Goal: Task Accomplishment & Management: Manage account settings

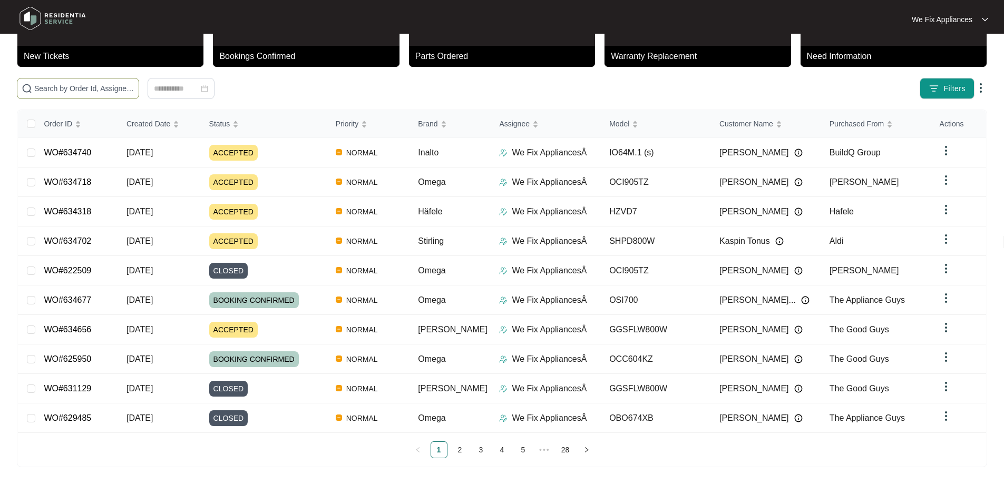
scroll to position [57, 0]
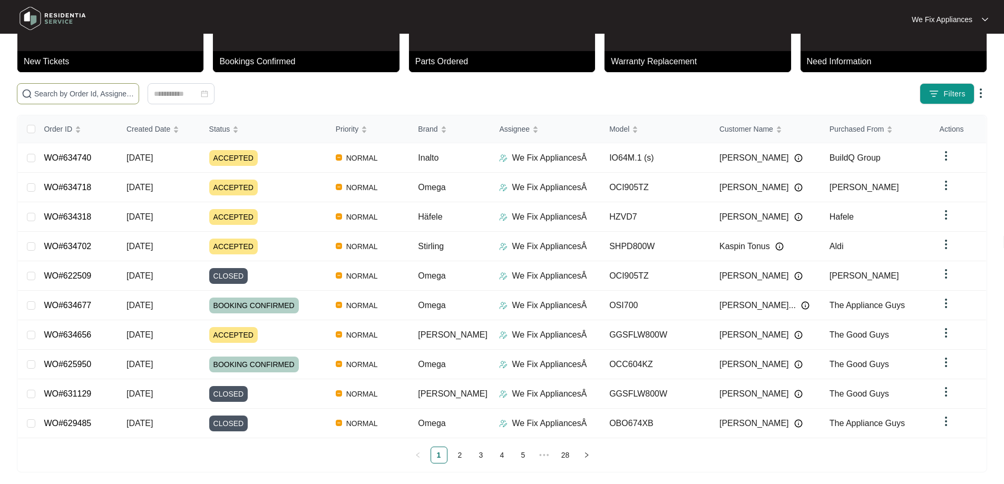
paste input "634702"
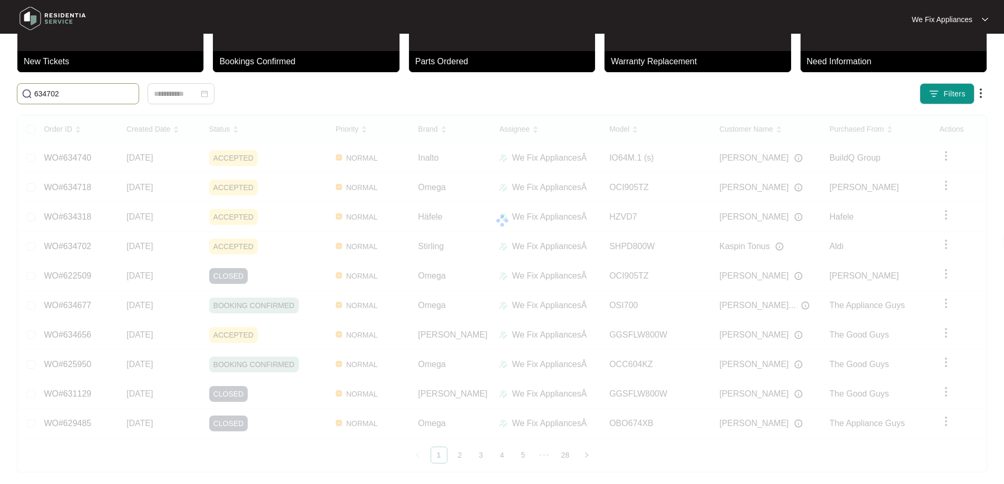
scroll to position [0, 0]
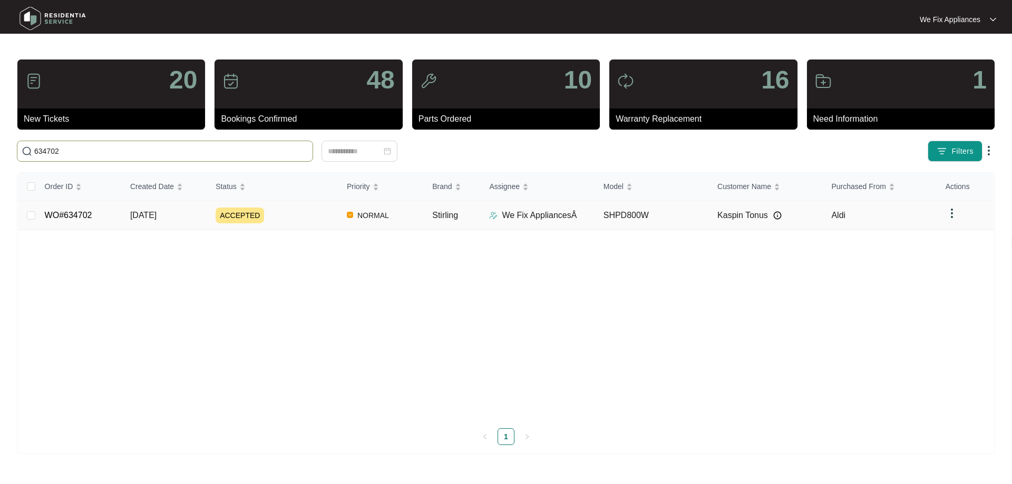
type input "634702"
click at [85, 215] on link "WO#634702" at bounding box center [68, 215] width 47 height 9
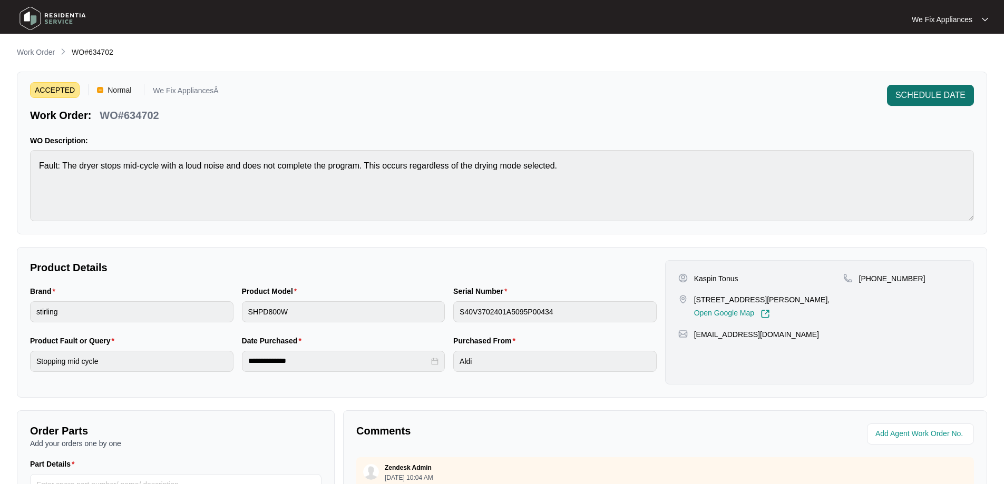
click at [919, 95] on span "SCHEDULE DATE" at bounding box center [931, 95] width 70 height 13
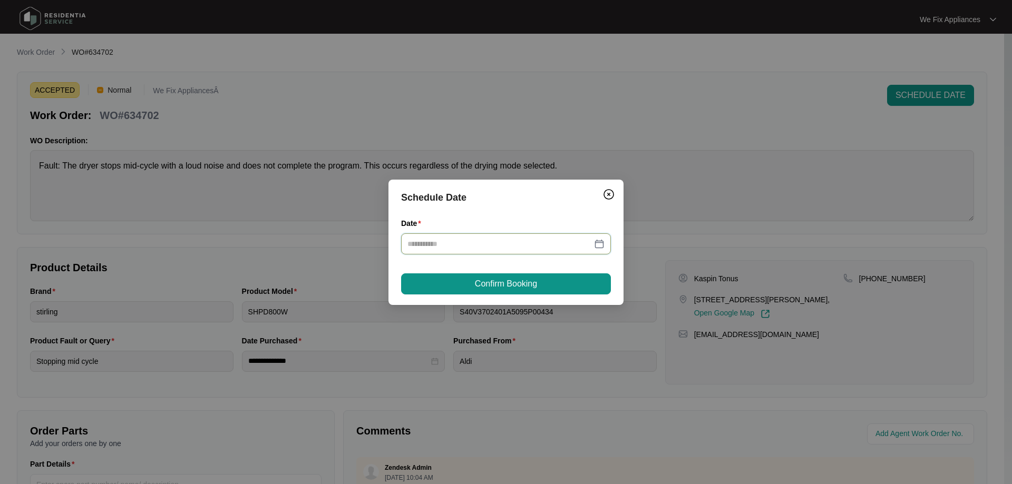
click at [440, 239] on input "Date" at bounding box center [499, 244] width 184 height 12
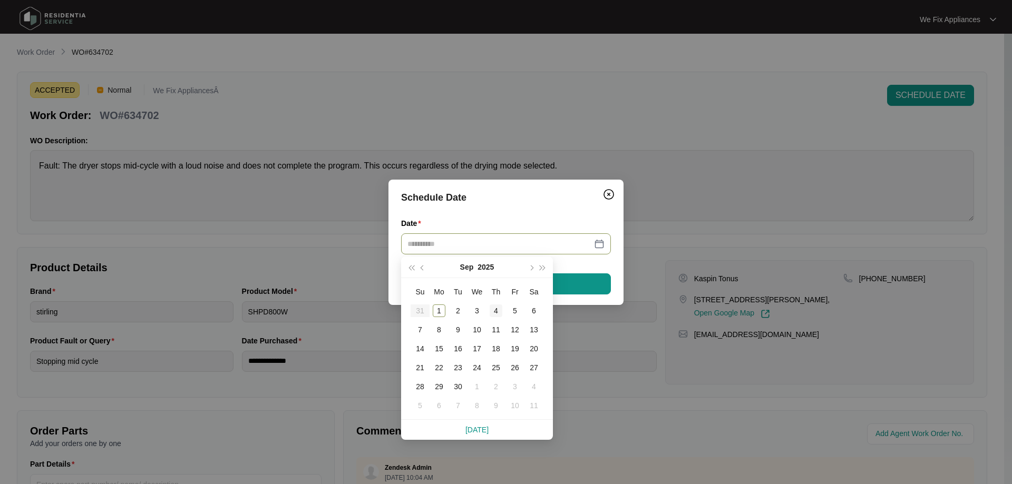
type input "**********"
click at [496, 308] on div "4" at bounding box center [496, 311] width 13 height 13
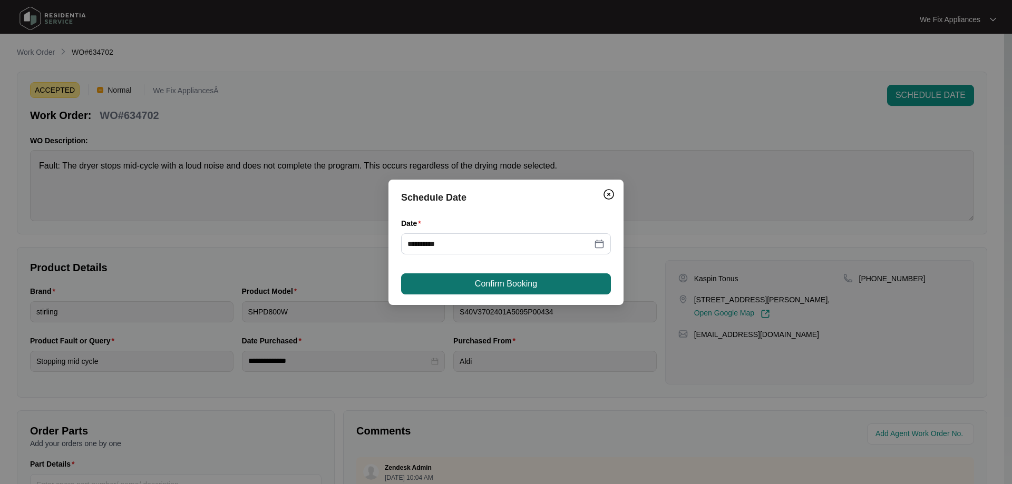
click at [507, 279] on span "Confirm Booking" at bounding box center [506, 284] width 62 height 13
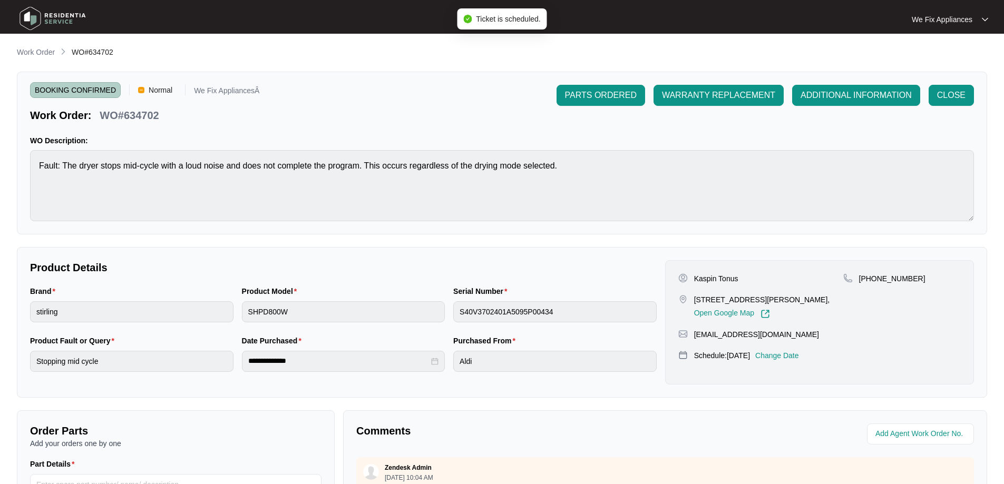
click at [67, 13] on img at bounding box center [53, 19] width 74 height 32
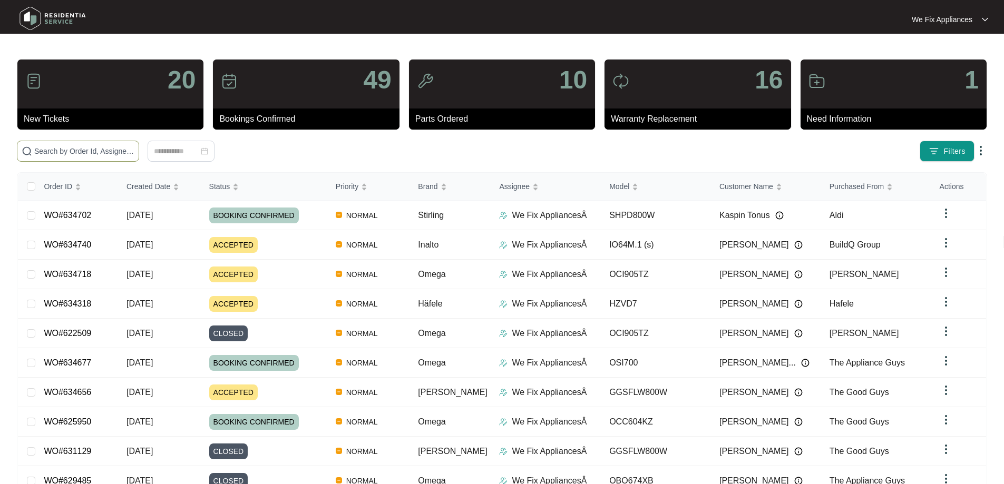
paste input "634656"
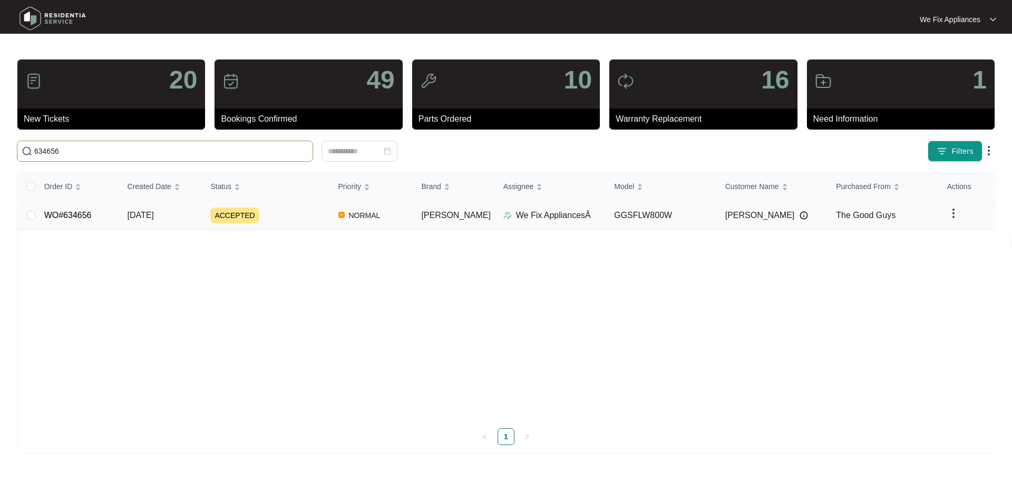
type input "634656"
click at [73, 215] on link "WO#634656" at bounding box center [67, 215] width 47 height 9
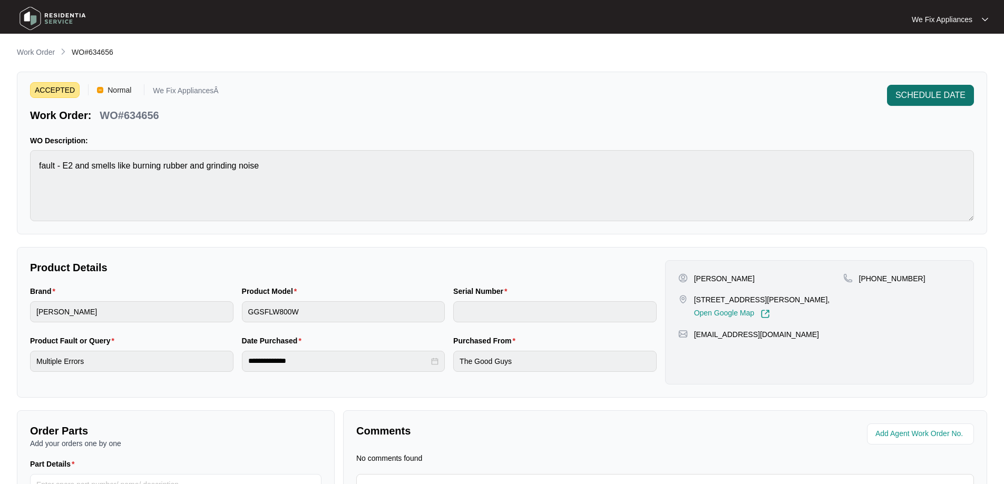
click at [923, 85] on button "SCHEDULE DATE" at bounding box center [930, 95] width 87 height 21
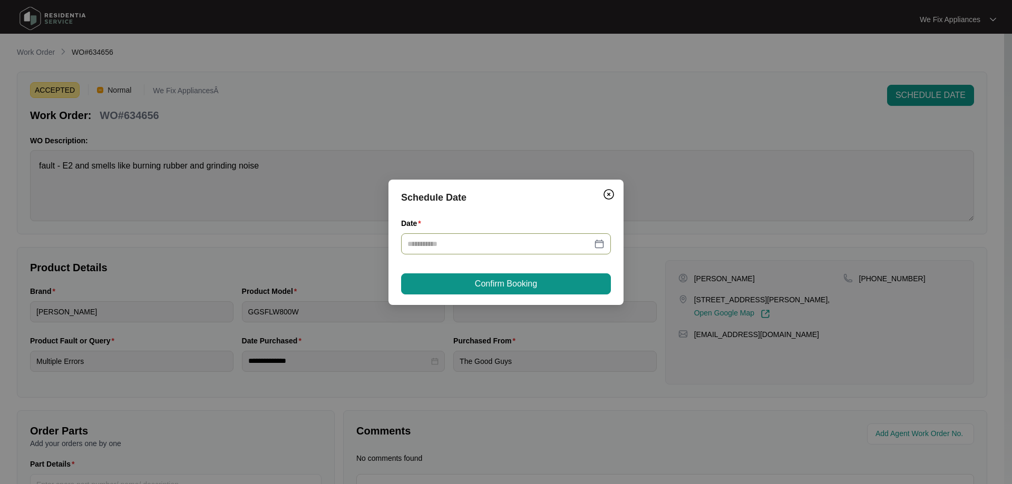
click at [466, 245] on input "Date" at bounding box center [499, 244] width 184 height 12
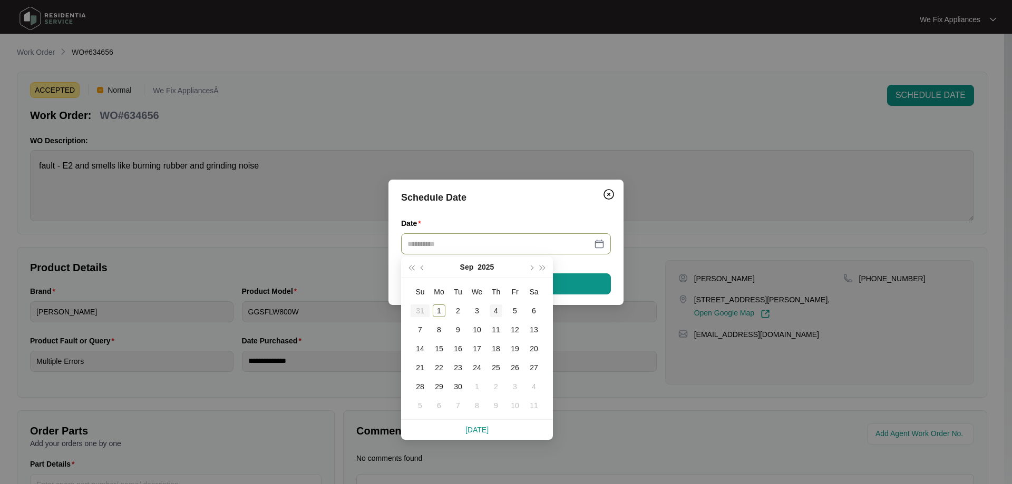
type input "**********"
click at [493, 314] on div "4" at bounding box center [496, 311] width 13 height 13
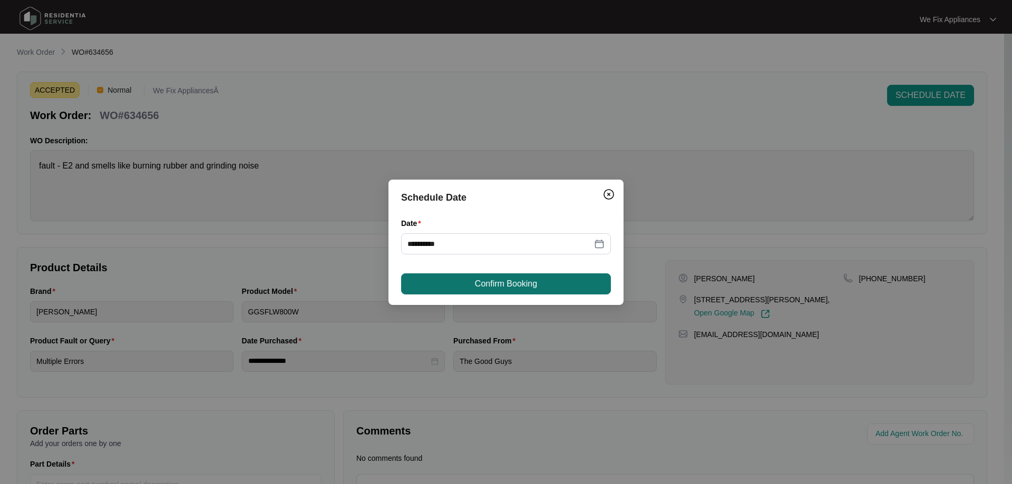
click at [495, 283] on span "Confirm Booking" at bounding box center [506, 284] width 62 height 13
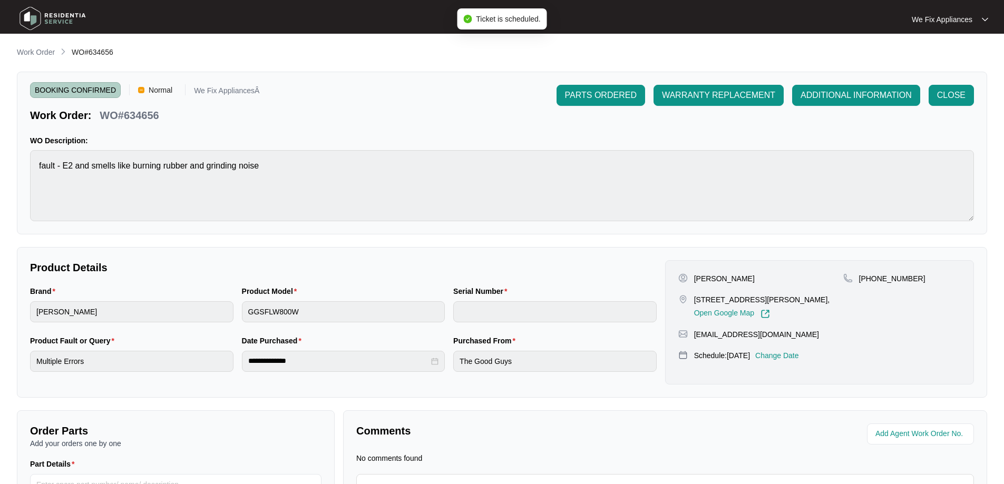
click at [73, 21] on img at bounding box center [53, 19] width 74 height 32
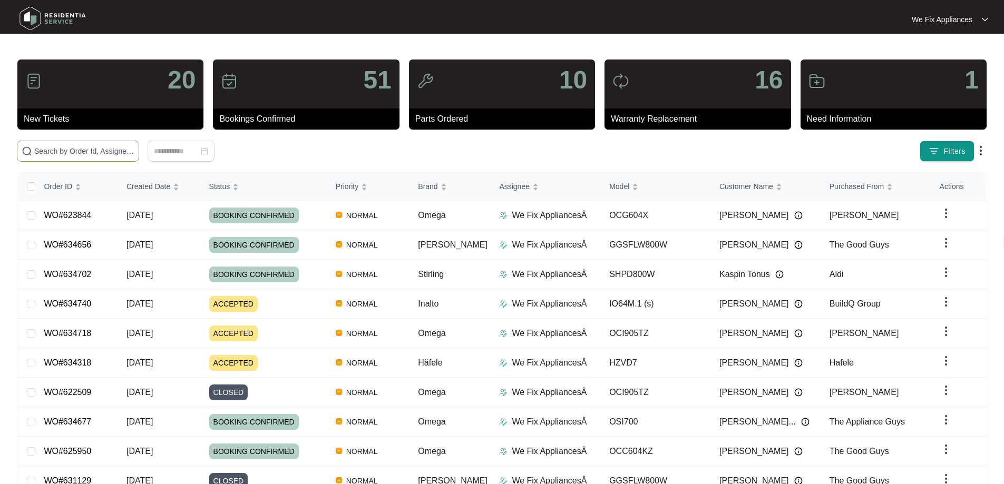
paste input "634718"
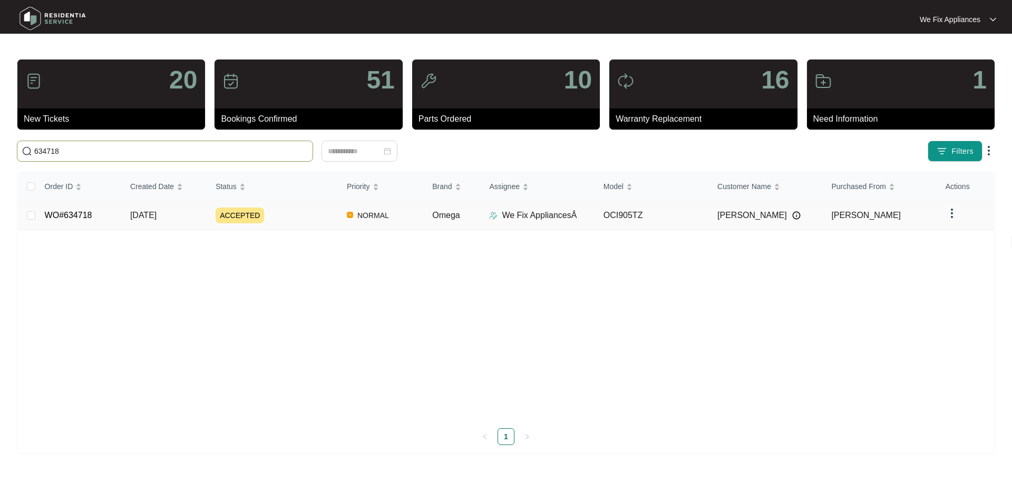
type input "634718"
click at [63, 217] on link "WO#634718" at bounding box center [68, 215] width 47 height 9
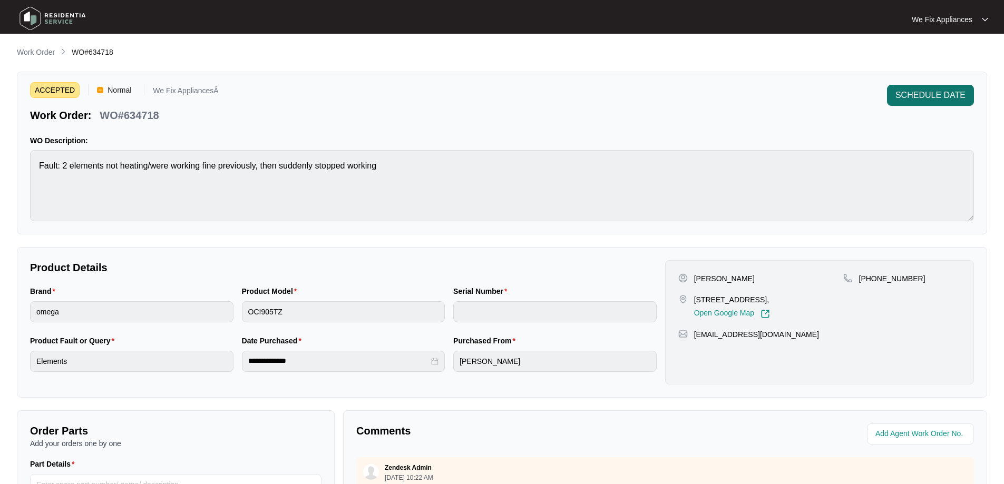
click at [894, 101] on button "SCHEDULE DATE" at bounding box center [930, 95] width 87 height 21
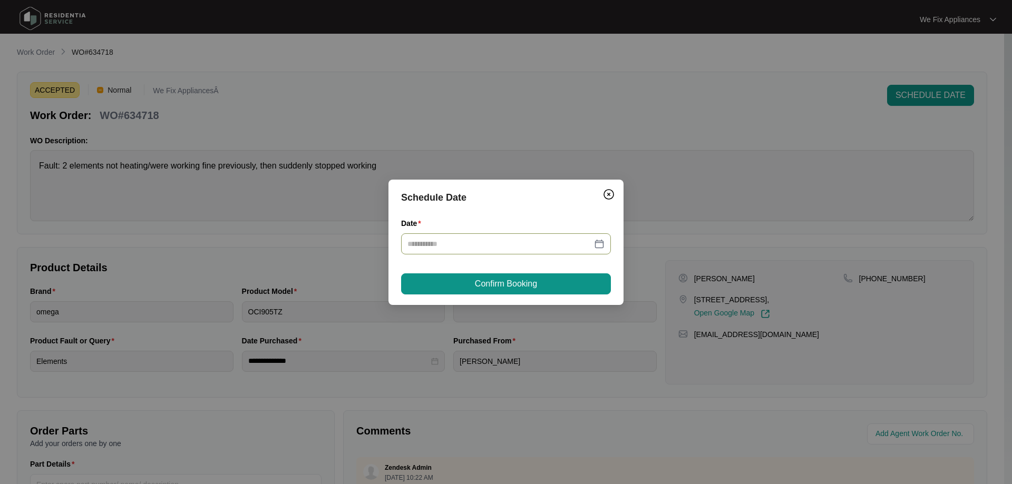
click at [553, 246] on input "Date" at bounding box center [499, 244] width 184 height 12
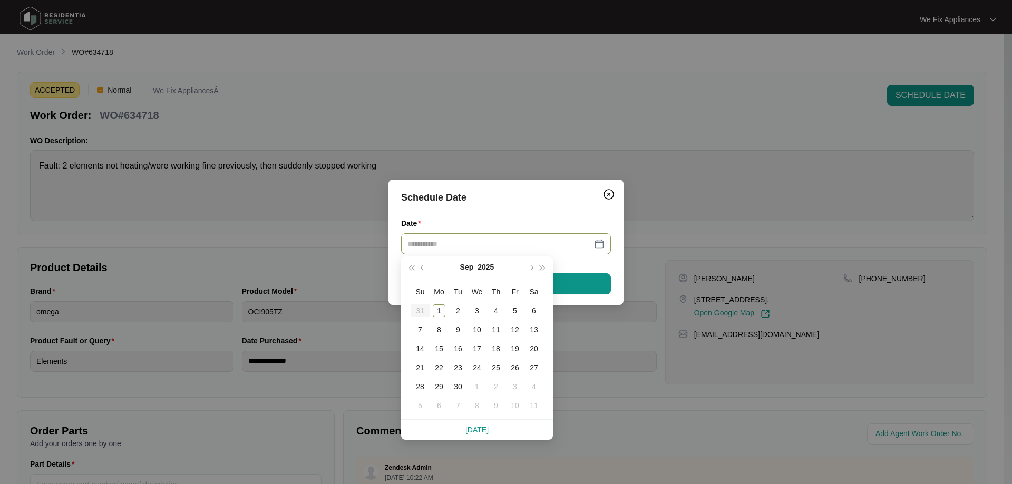
click at [588, 145] on div "Schedule Date Date Confirm Booking" at bounding box center [506, 242] width 1012 height 484
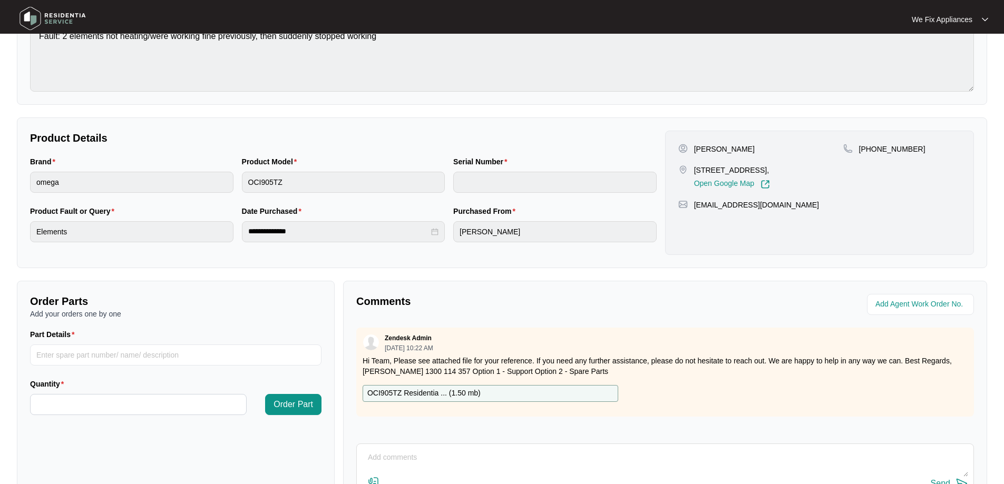
scroll to position [215, 0]
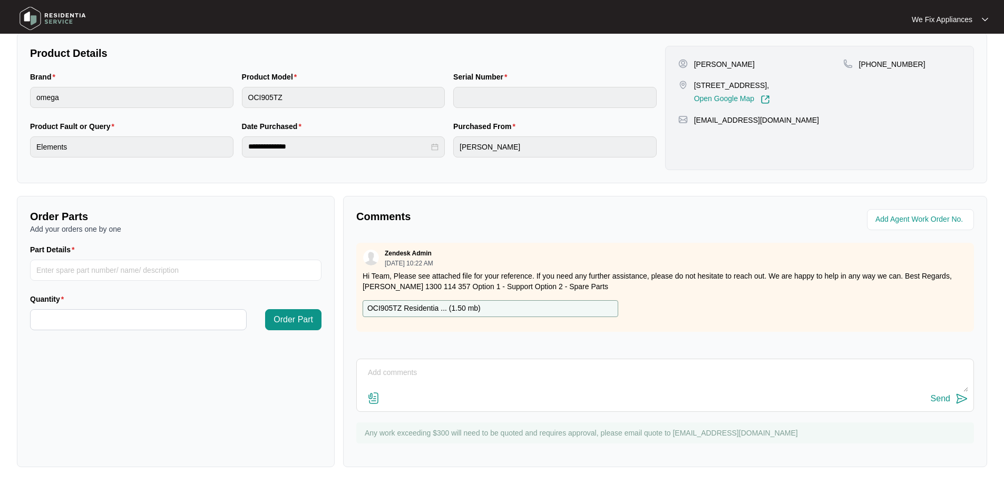
click at [484, 373] on textarea at bounding box center [665, 378] width 606 height 27
type textarea "Hi team just fyi - left msg for the tenant thank you."
click at [937, 399] on div "Send" at bounding box center [941, 398] width 20 height 9
click at [72, 22] on img at bounding box center [53, 19] width 74 height 32
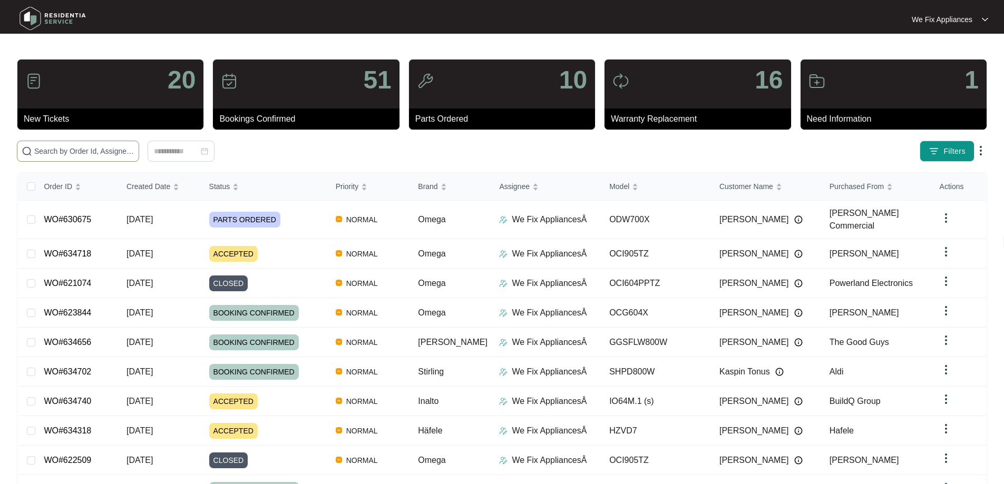
paste input "634718"
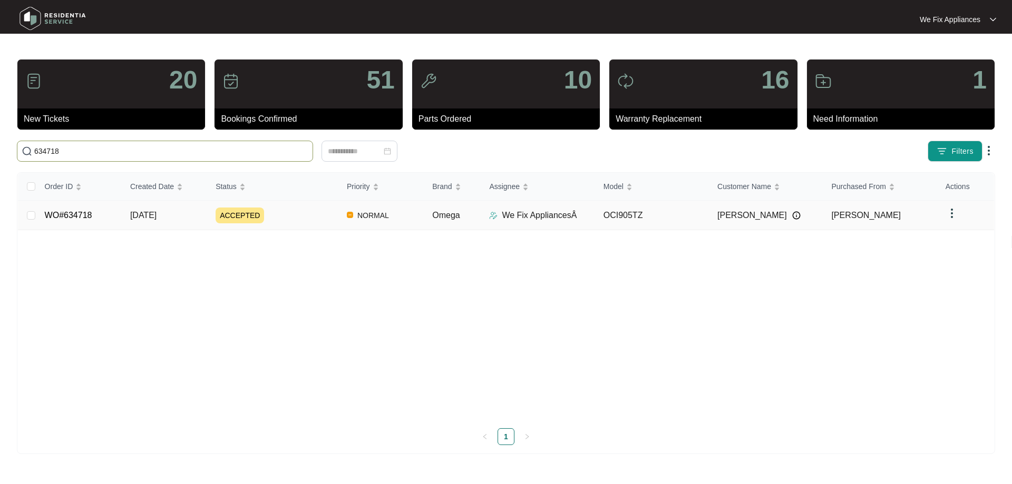
type input "634718"
click at [79, 217] on link "WO#634718" at bounding box center [68, 215] width 47 height 9
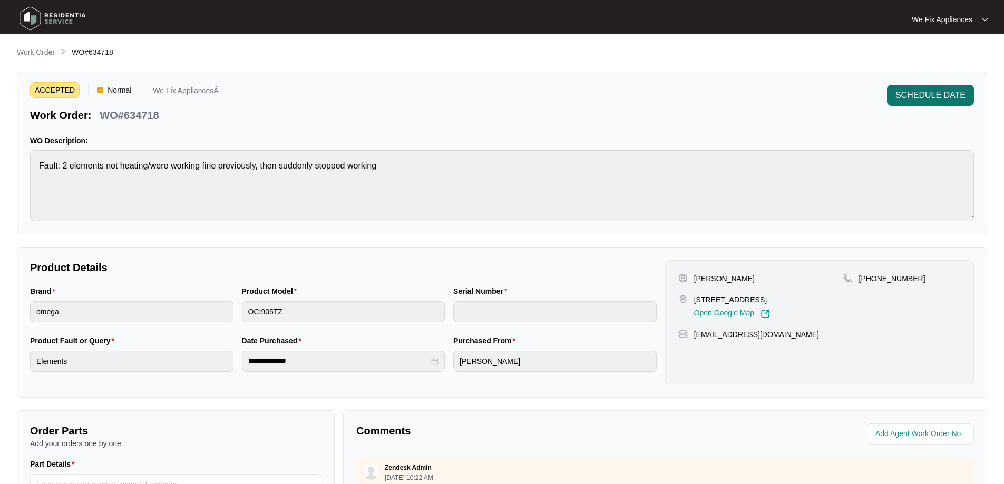
click at [937, 101] on span "SCHEDULE DATE" at bounding box center [931, 95] width 70 height 13
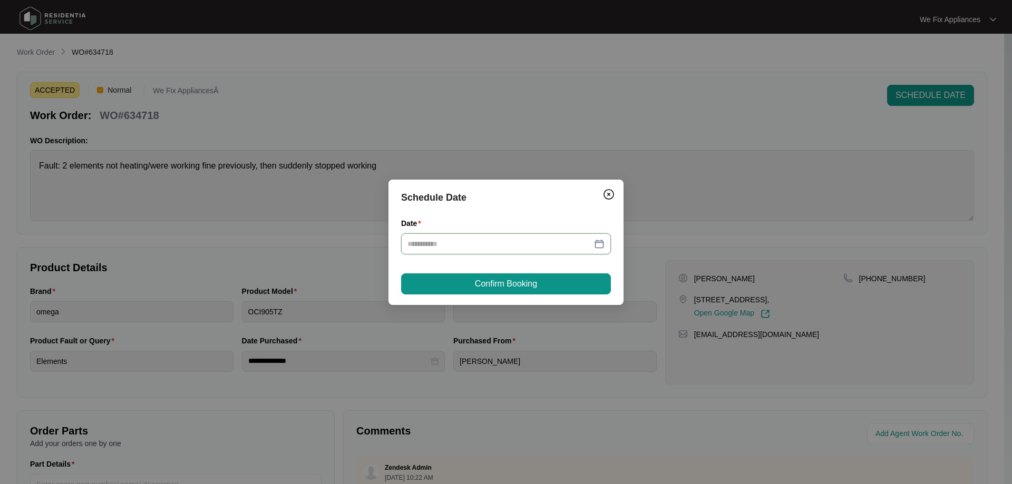
click at [437, 244] on input "Date" at bounding box center [499, 244] width 184 height 12
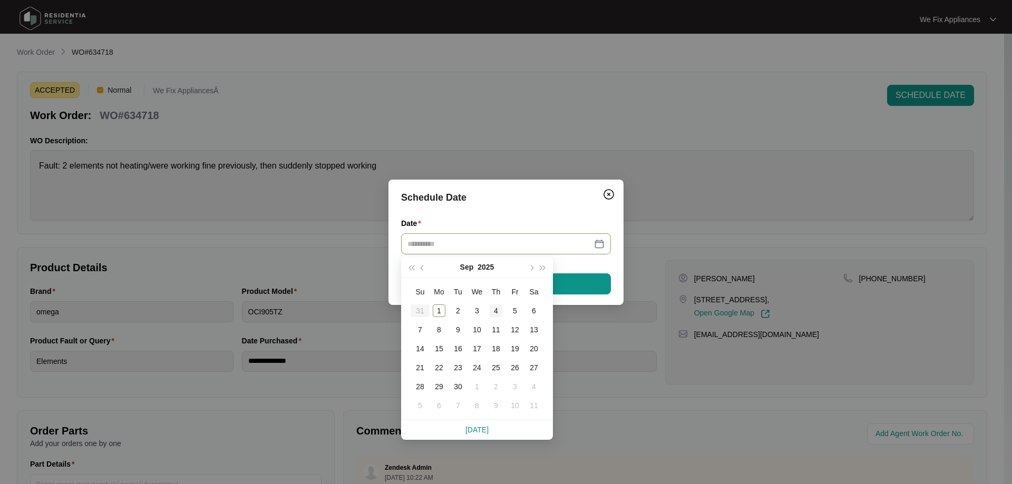
type input "**********"
click at [499, 312] on div "4" at bounding box center [496, 311] width 13 height 13
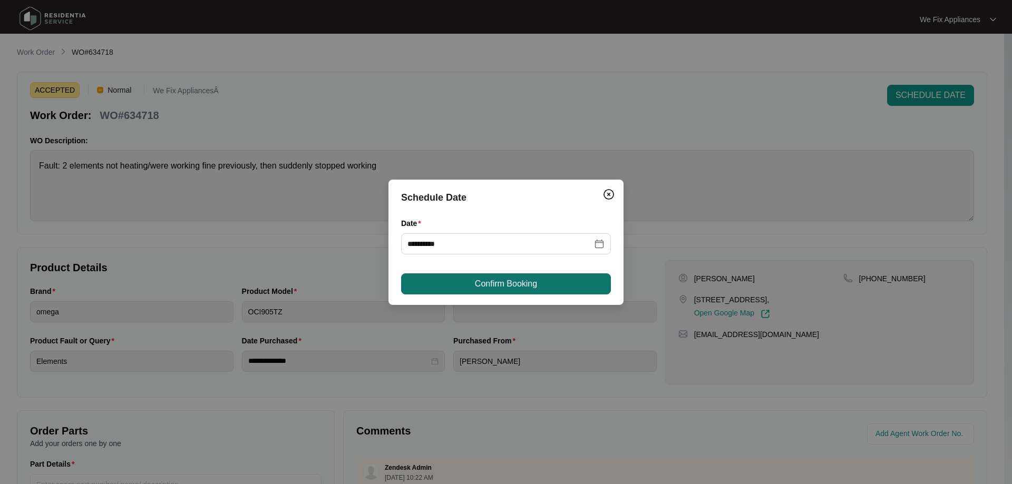
click at [502, 279] on span "Confirm Booking" at bounding box center [506, 284] width 62 height 13
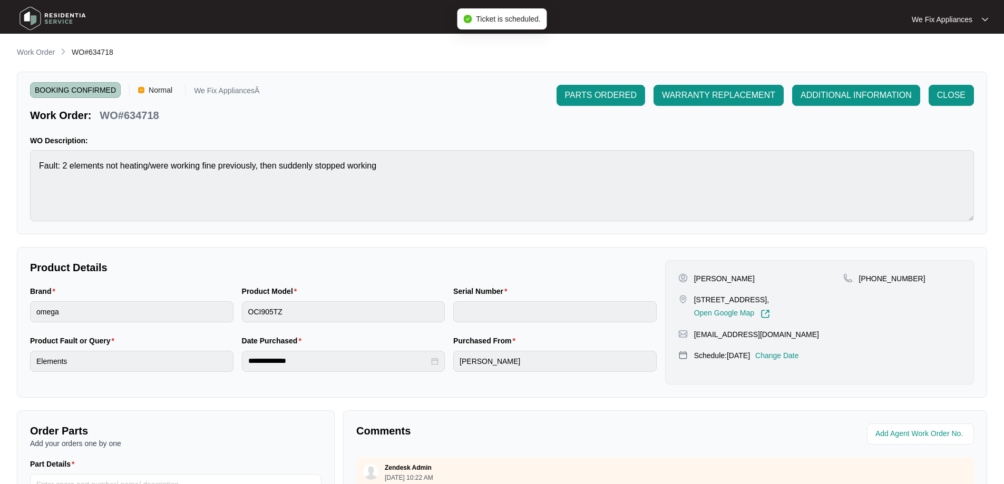
click at [61, 21] on img at bounding box center [53, 19] width 74 height 32
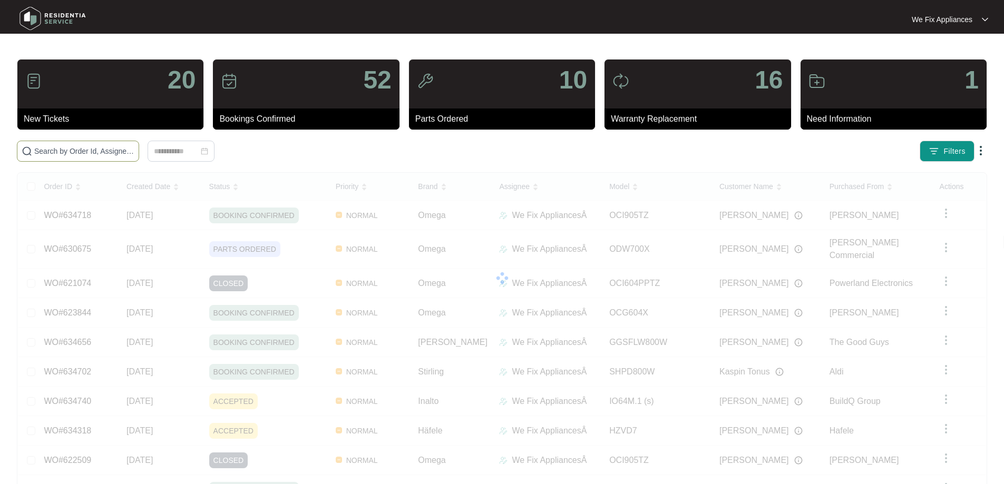
drag, startPoint x: 113, startPoint y: 135, endPoint x: 101, endPoint y: 152, distance: 21.1
paste input "634792"
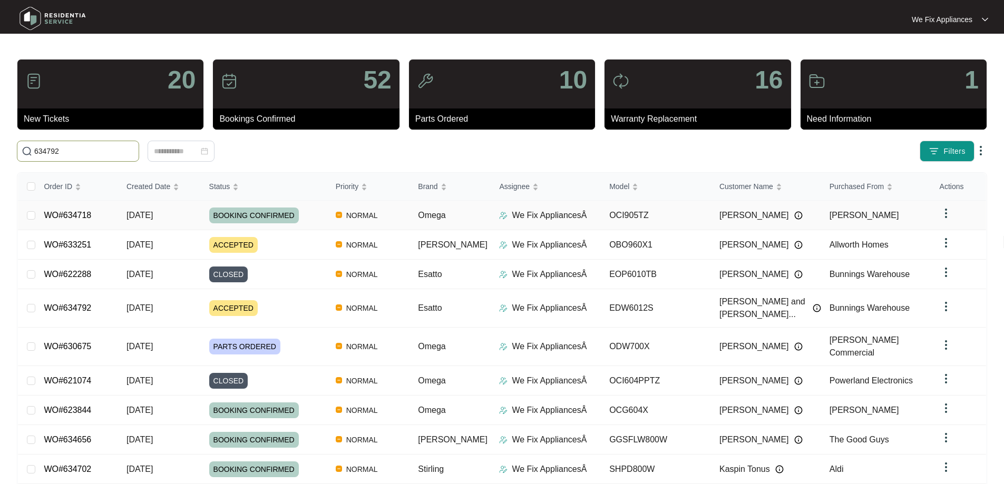
type input "634792"
click at [76, 212] on link "WO#634718" at bounding box center [67, 215] width 47 height 9
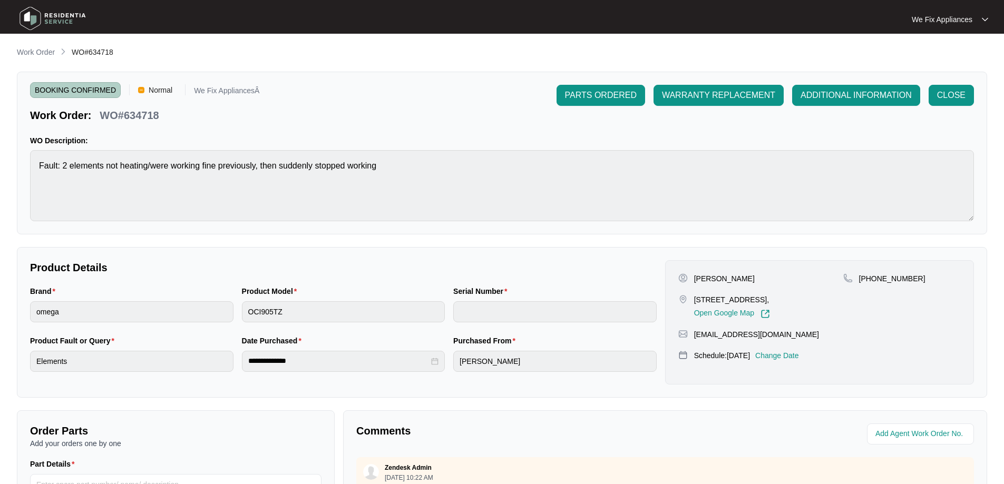
drag, startPoint x: 61, startPoint y: 16, endPoint x: 64, endPoint y: 26, distance: 10.7
click at [61, 16] on img at bounding box center [53, 19] width 74 height 32
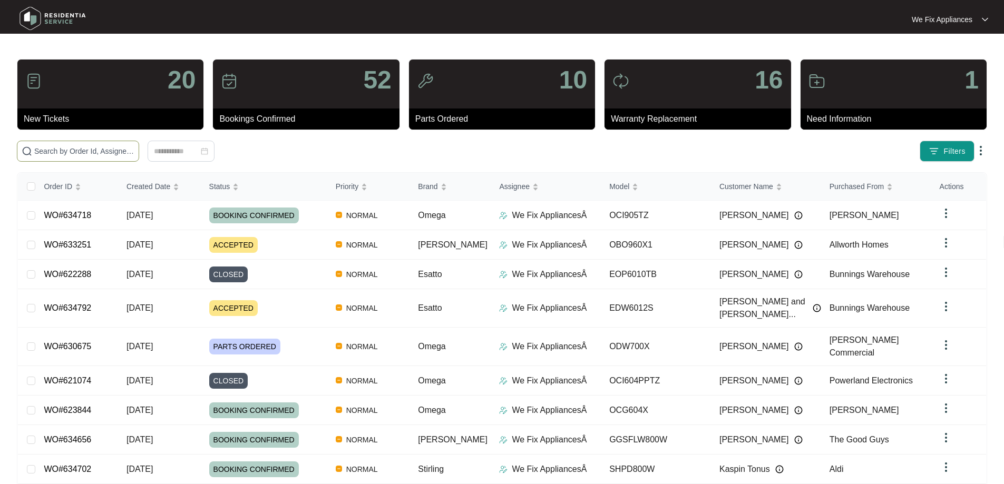
paste input "634792"
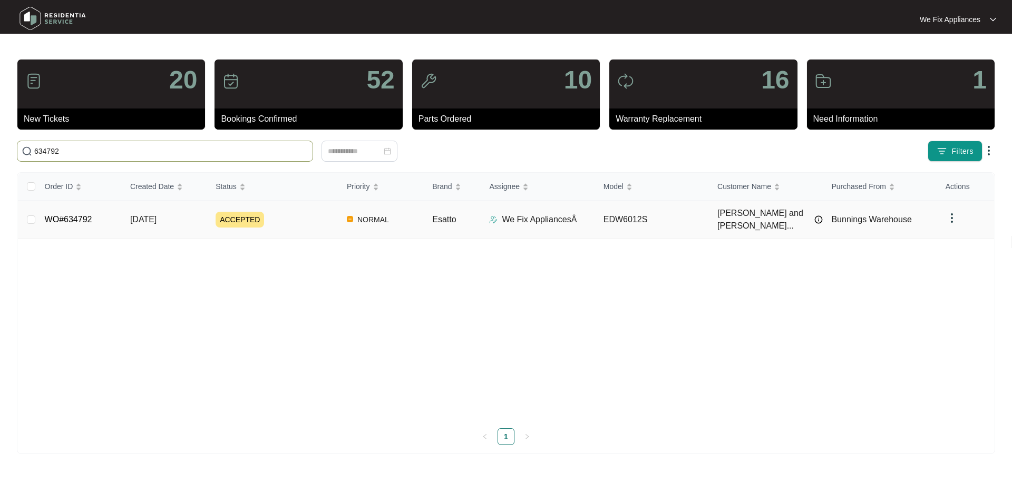
type input "634792"
click at [74, 209] on td "WO#634792" at bounding box center [78, 220] width 85 height 38
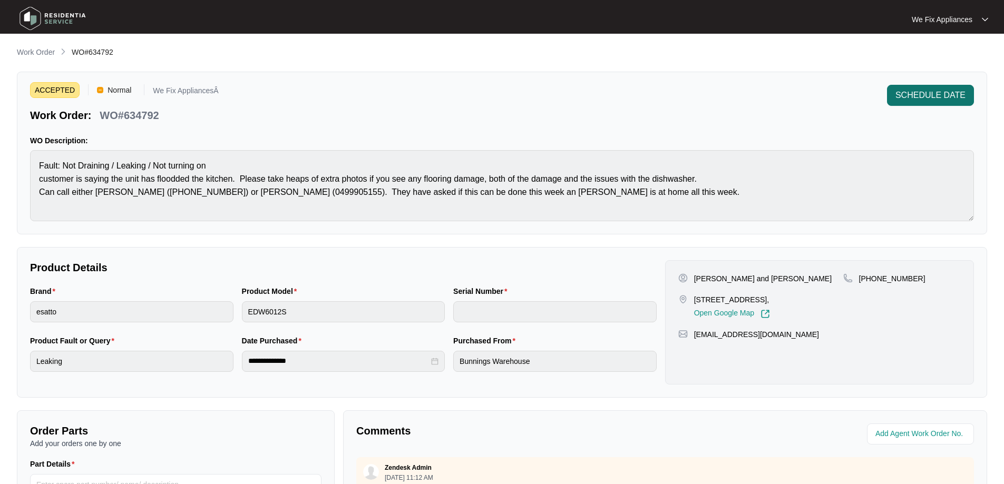
click at [925, 93] on span "SCHEDULE DATE" at bounding box center [931, 95] width 70 height 13
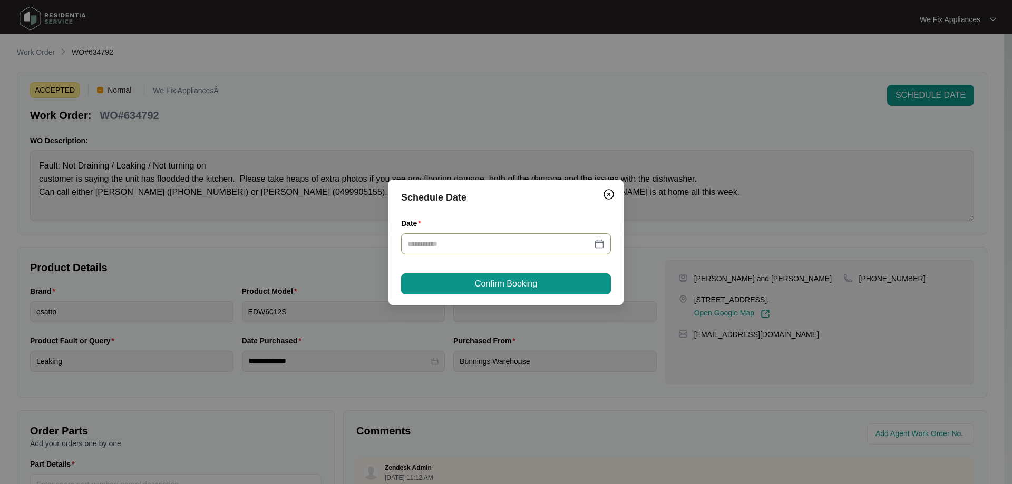
drag, startPoint x: 490, startPoint y: 239, endPoint x: 451, endPoint y: 252, distance: 40.8
click at [451, 252] on div at bounding box center [506, 244] width 210 height 21
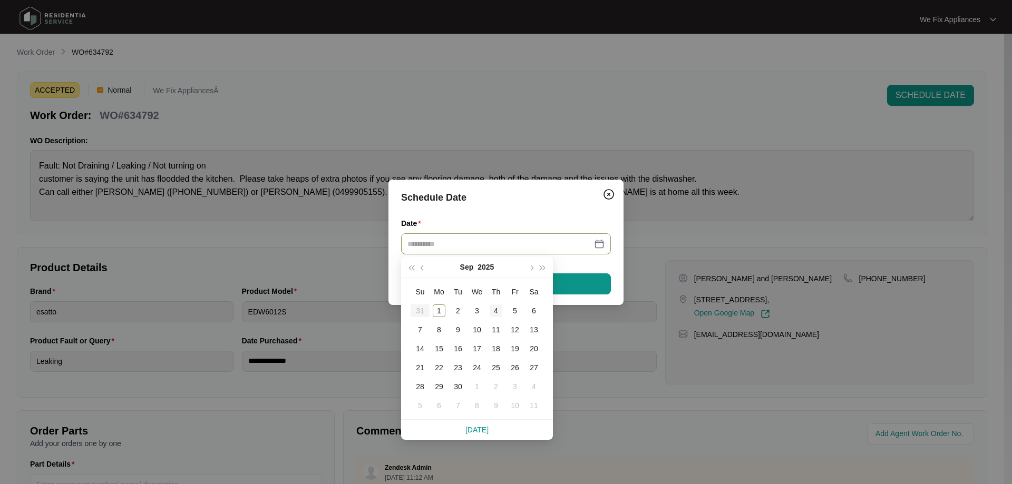
type input "**********"
click at [493, 306] on div "4" at bounding box center [496, 311] width 13 height 13
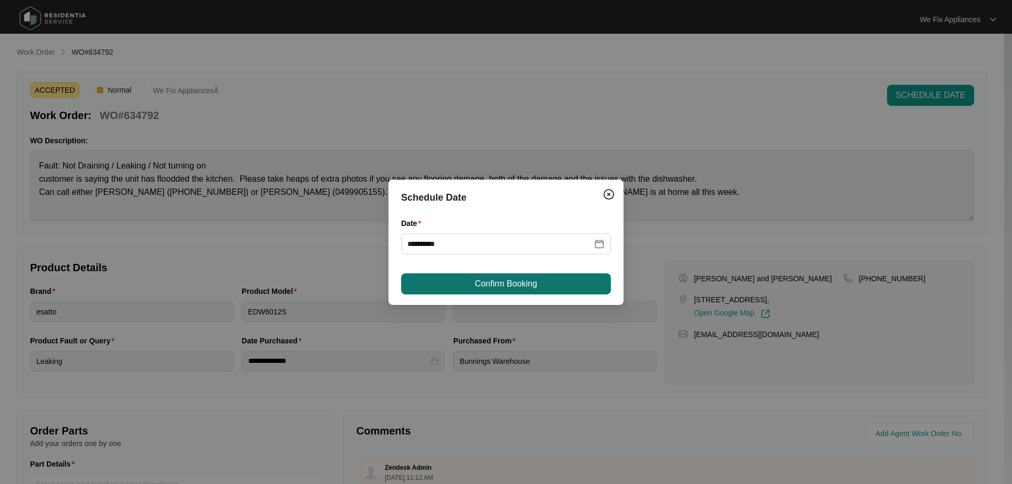
click at [502, 280] on span "Confirm Booking" at bounding box center [506, 284] width 62 height 13
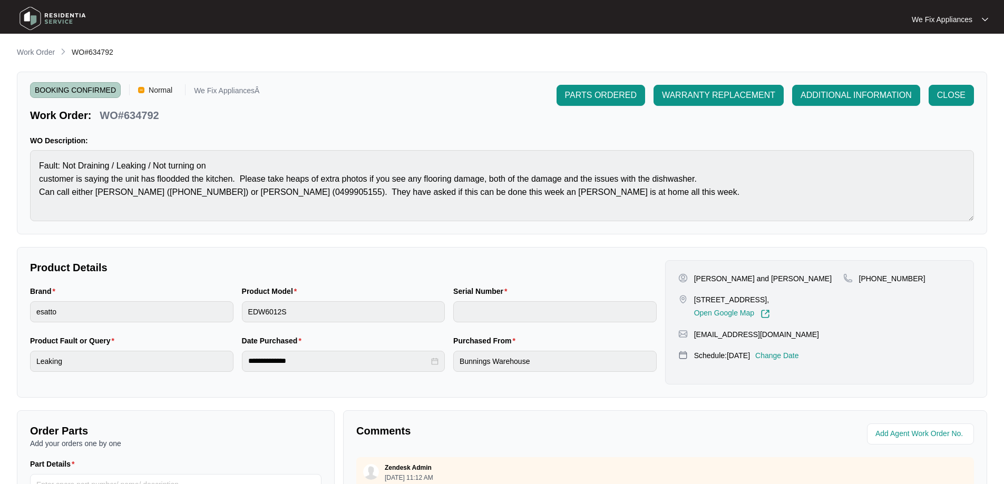
click at [76, 17] on img at bounding box center [53, 19] width 74 height 32
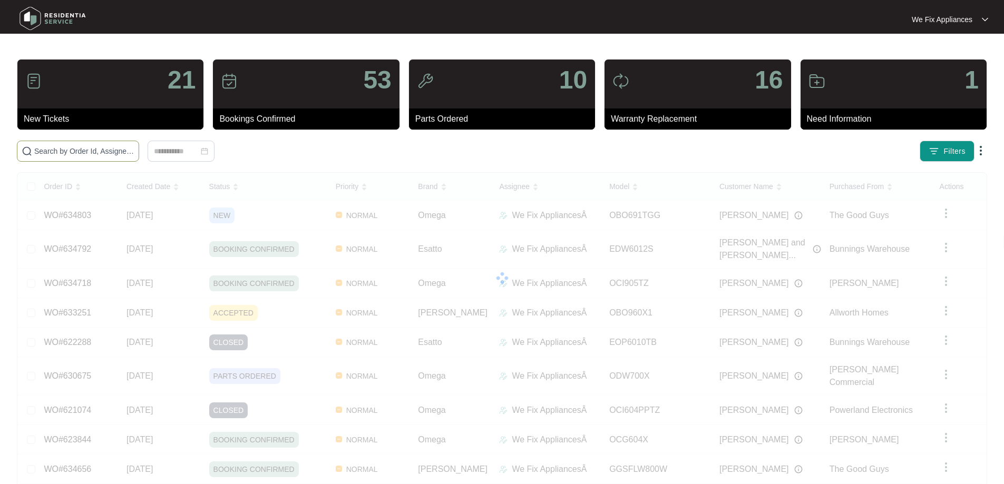
paste input "633301"
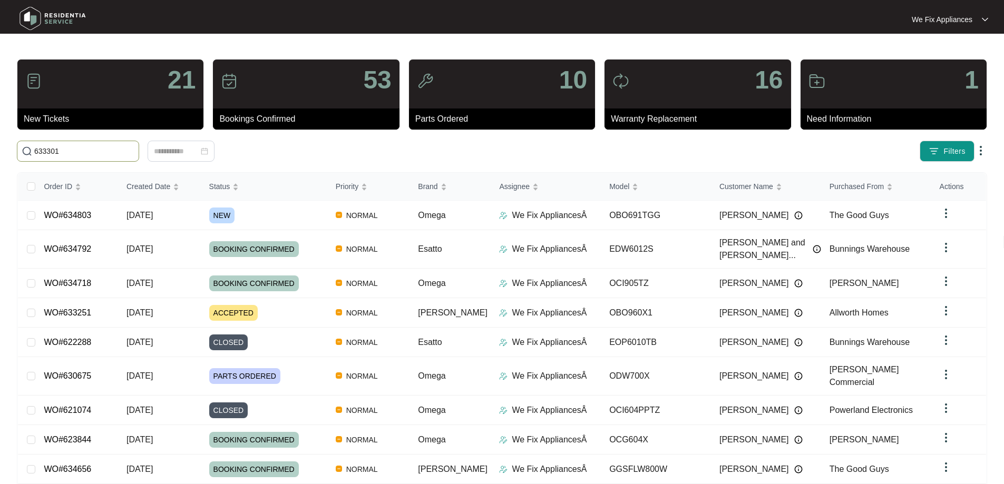
click at [62, 149] on input "633301" at bounding box center [84, 151] width 100 height 12
type input "633301"
click at [57, 247] on link "WO#634792" at bounding box center [67, 249] width 47 height 9
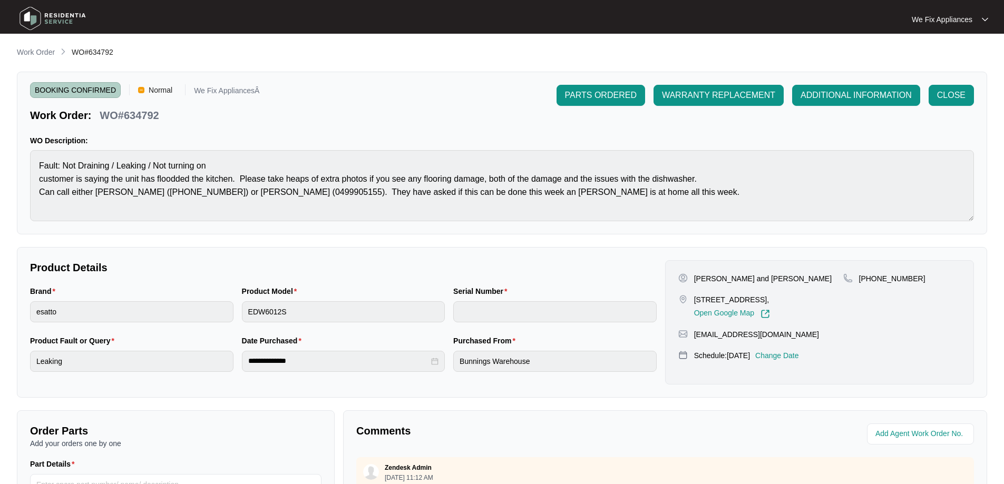
click at [57, 15] on img at bounding box center [53, 19] width 74 height 32
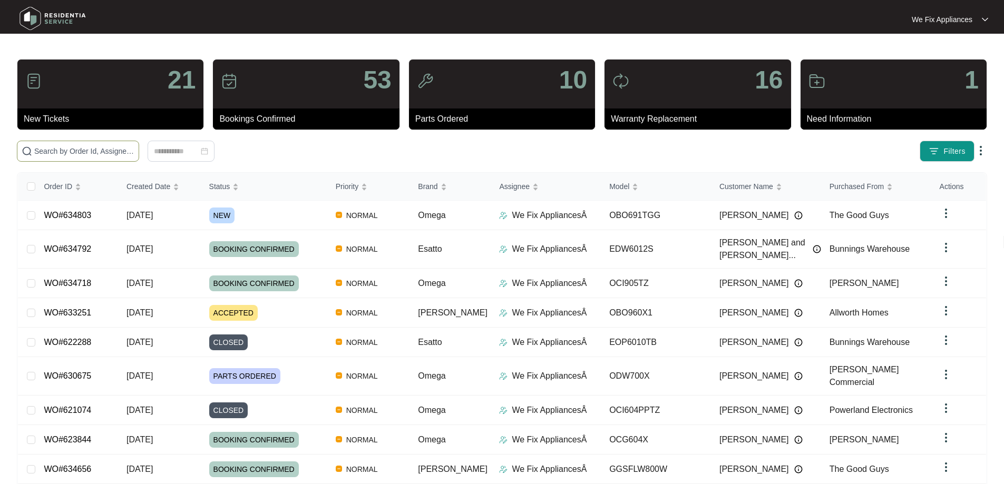
paste input "633301"
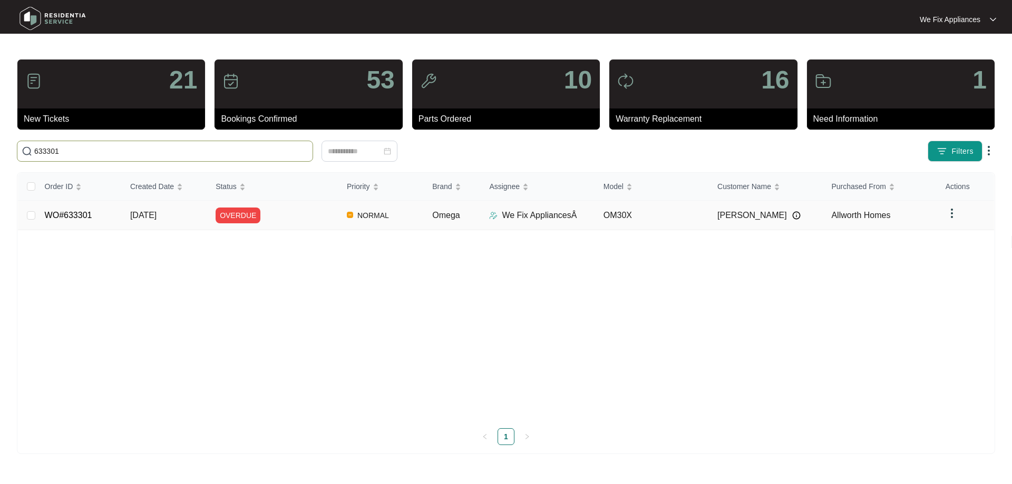
type input "633301"
click at [62, 215] on link "WO#633301" at bounding box center [68, 215] width 47 height 9
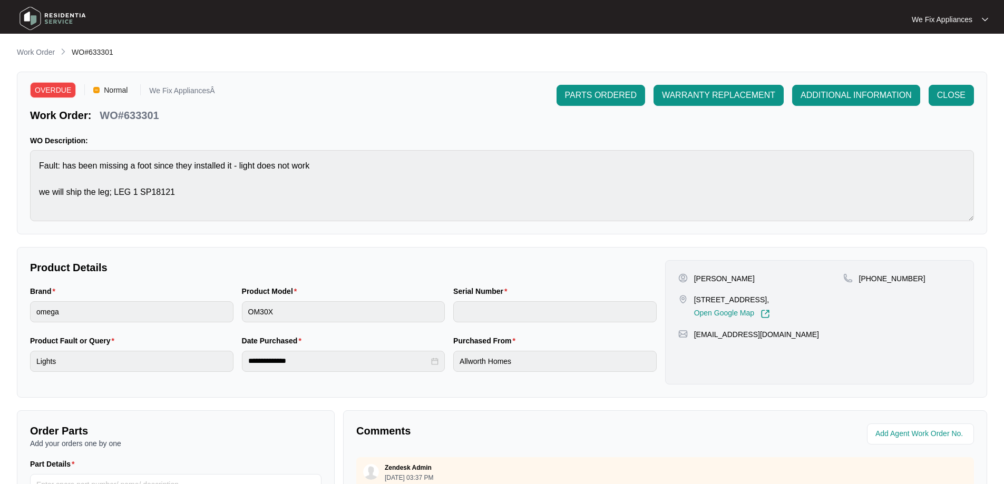
click at [38, 23] on img at bounding box center [53, 19] width 74 height 32
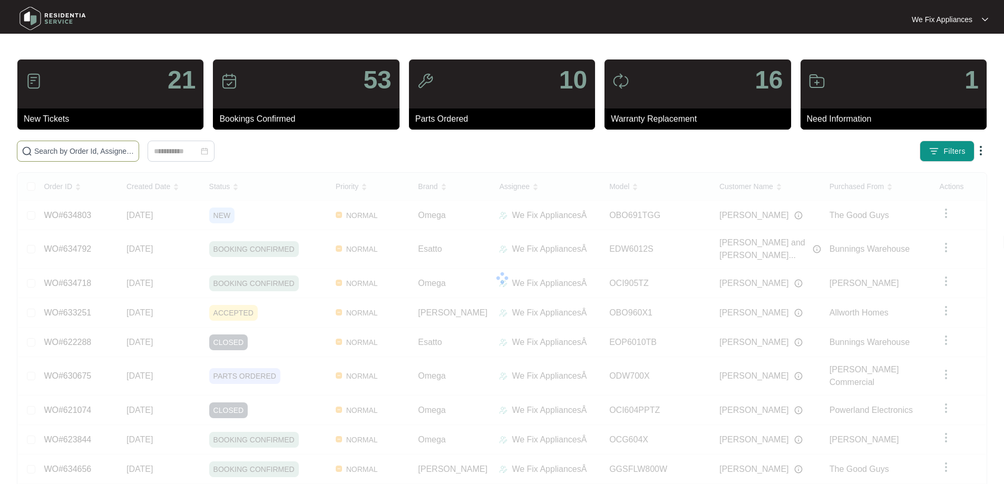
paste input "634803"
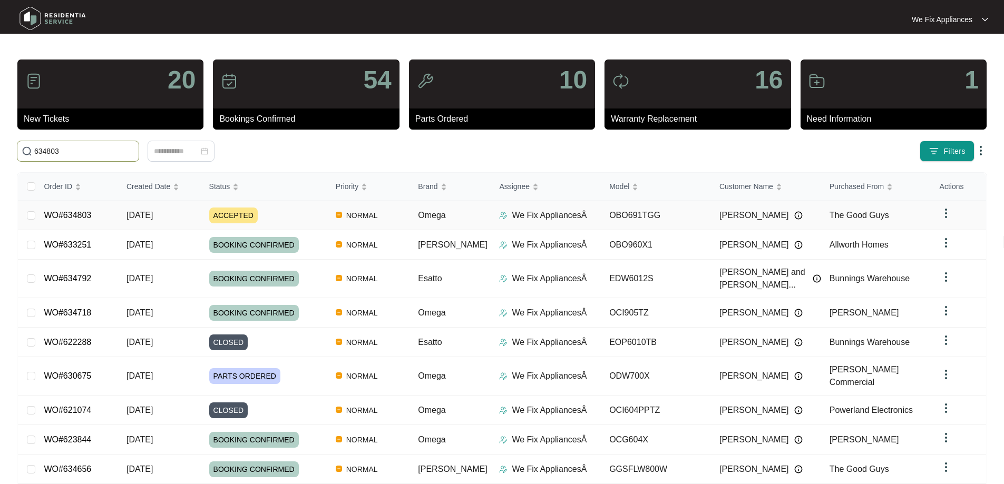
type input "634803"
click at [70, 211] on link "WO#634803" at bounding box center [67, 215] width 47 height 9
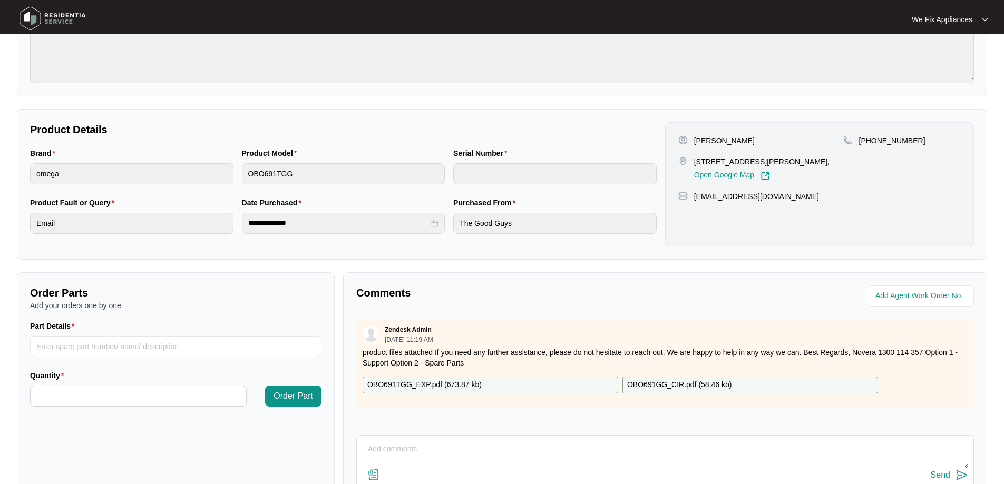
scroll to position [215, 0]
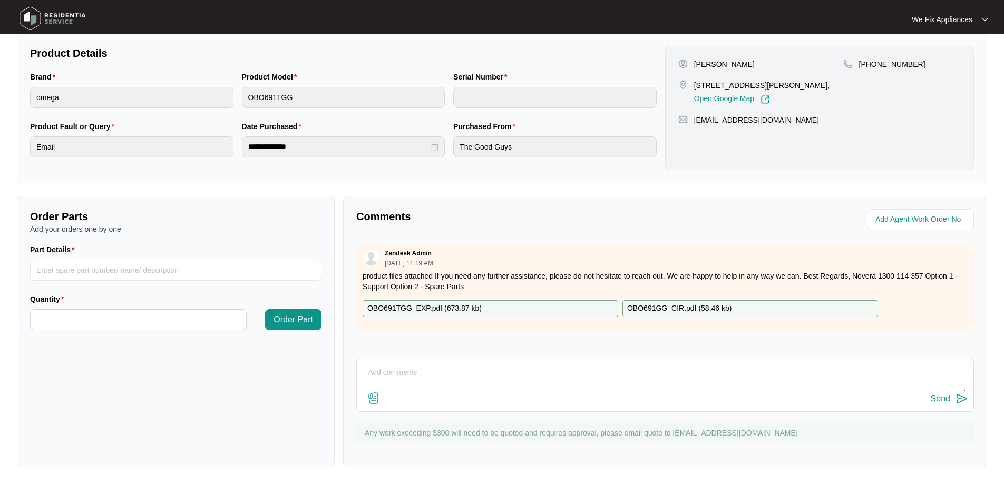
click at [434, 377] on textarea at bounding box center [665, 378] width 606 height 27
type textarea "Hi guys, just fyi - owner said wil call me back with tenant details thank you."
click at [946, 401] on div "Send" at bounding box center [941, 398] width 20 height 9
click at [47, 14] on img at bounding box center [53, 19] width 74 height 32
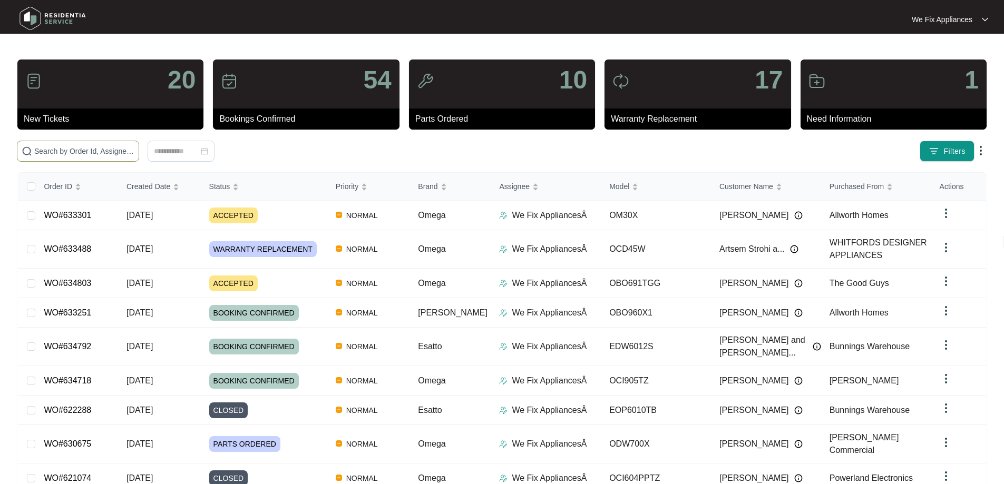
paste input "634803"
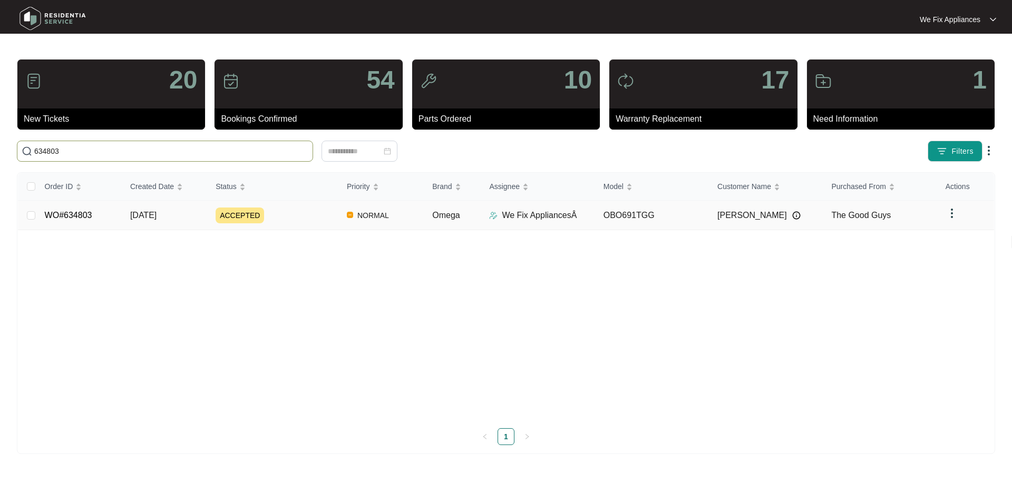
type input "634803"
click at [70, 217] on link "WO#634803" at bounding box center [68, 215] width 47 height 9
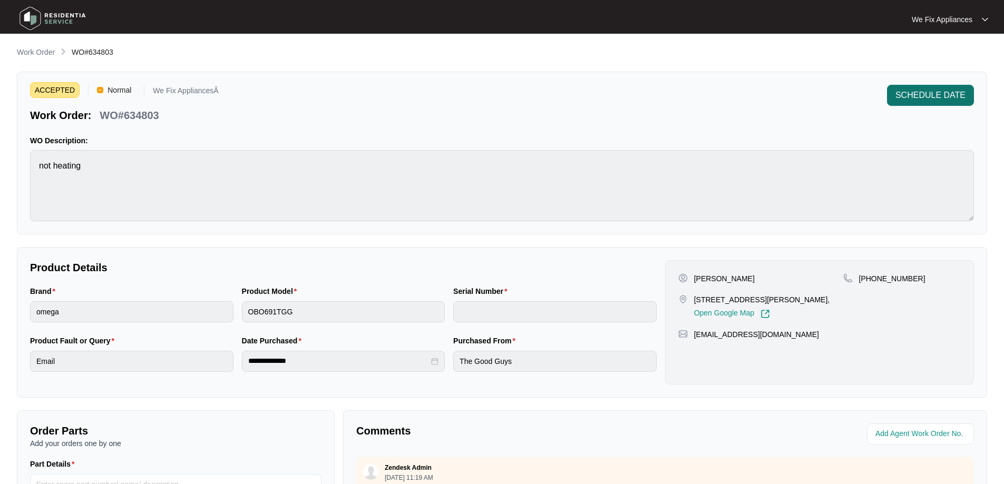
click at [913, 101] on span "SCHEDULE DATE" at bounding box center [931, 95] width 70 height 13
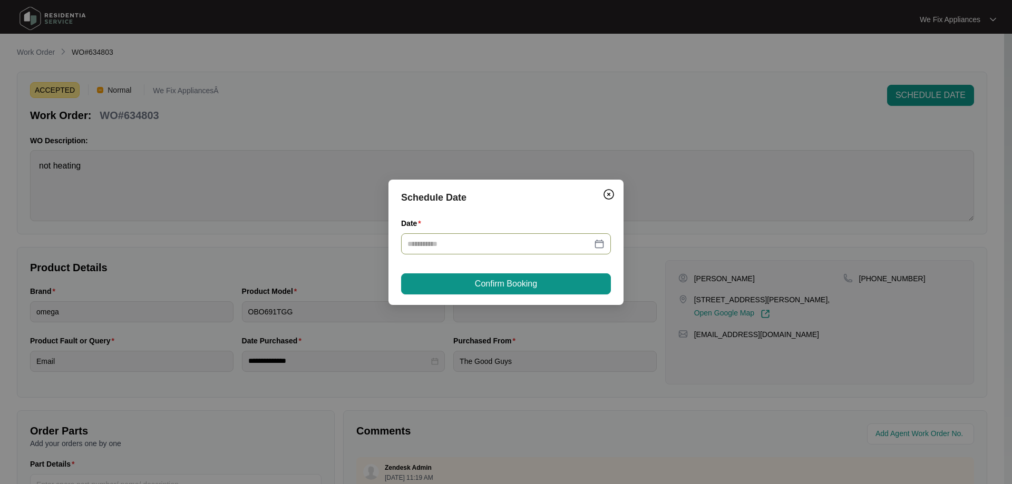
click at [465, 237] on div at bounding box center [506, 244] width 210 height 21
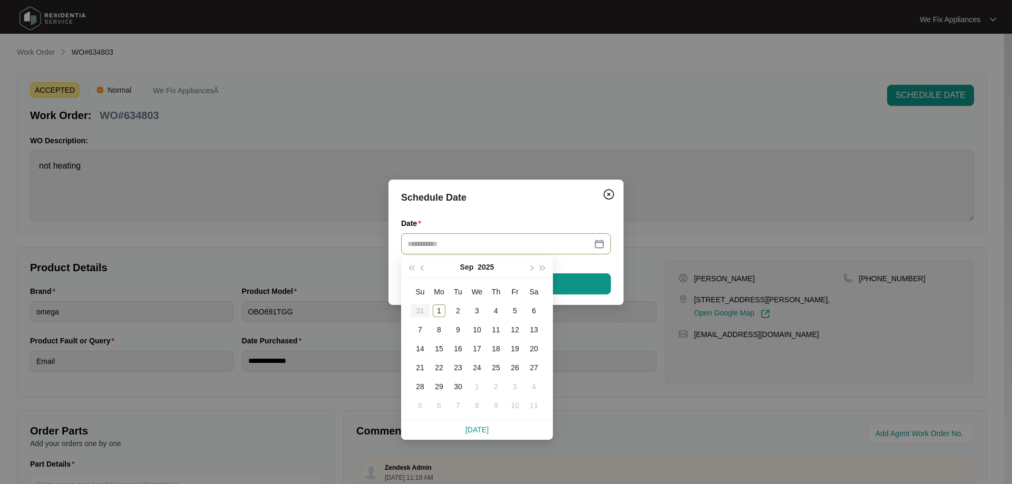
type input "**********"
click at [517, 308] on div "5" at bounding box center [515, 311] width 13 height 13
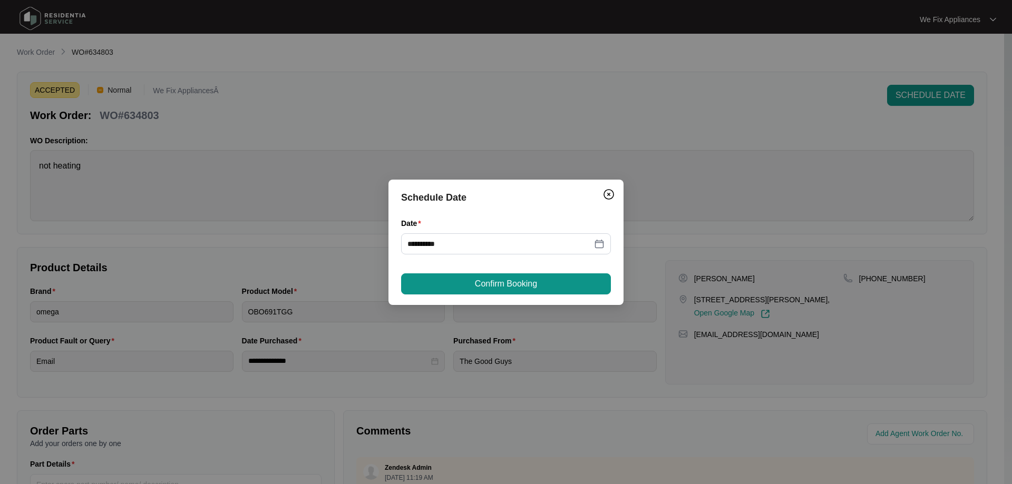
click at [522, 287] on span "Confirm Booking" at bounding box center [506, 284] width 62 height 13
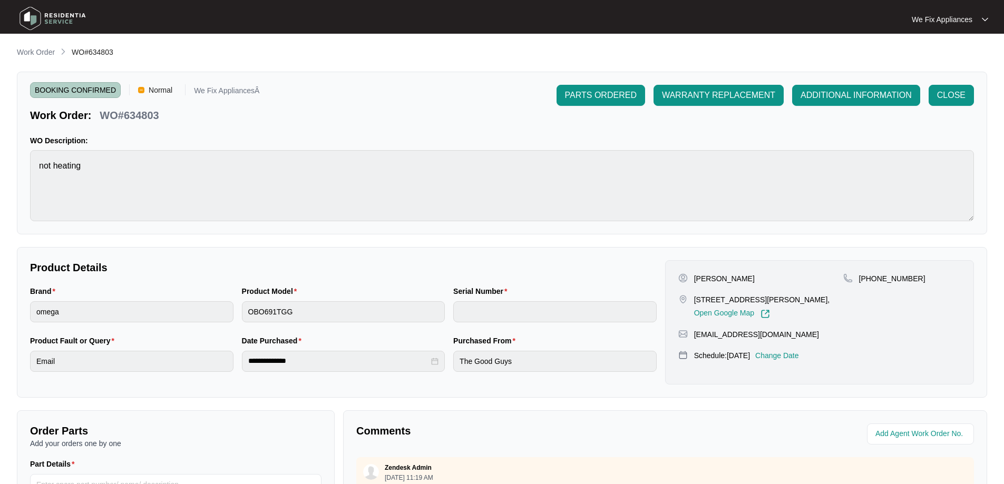
click at [73, 14] on img at bounding box center [53, 19] width 74 height 32
